Goal: Task Accomplishment & Management: Use online tool/utility

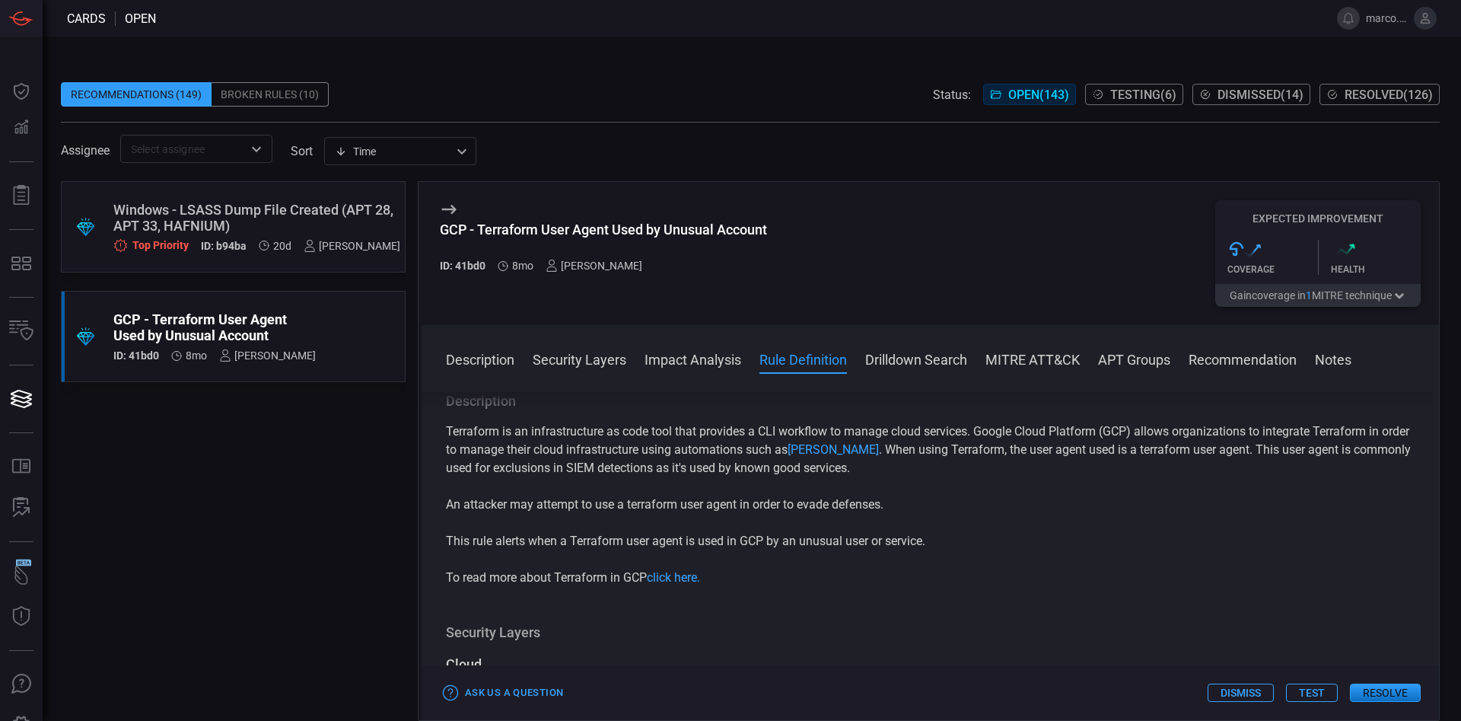
scroll to position [2739, 0]
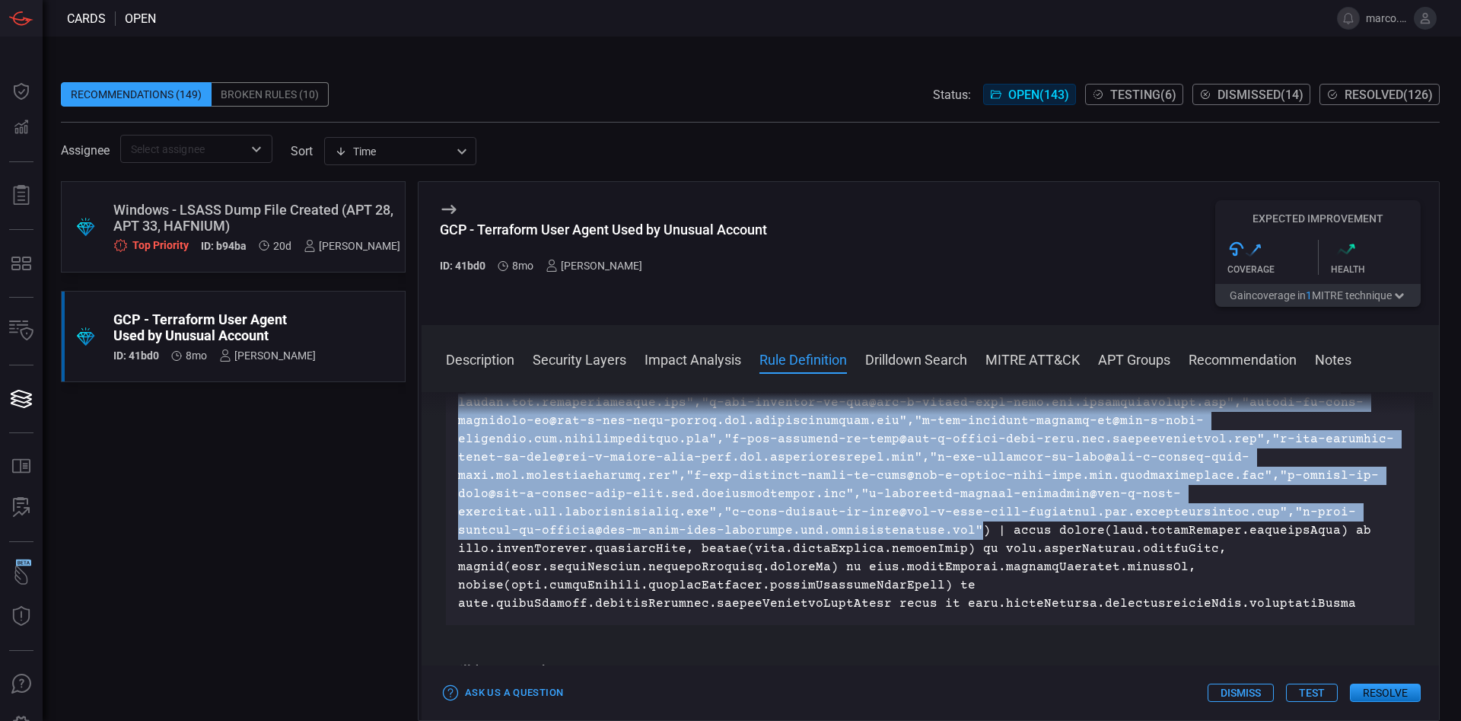
click at [1316, 691] on button "Test" at bounding box center [1312, 692] width 52 height 18
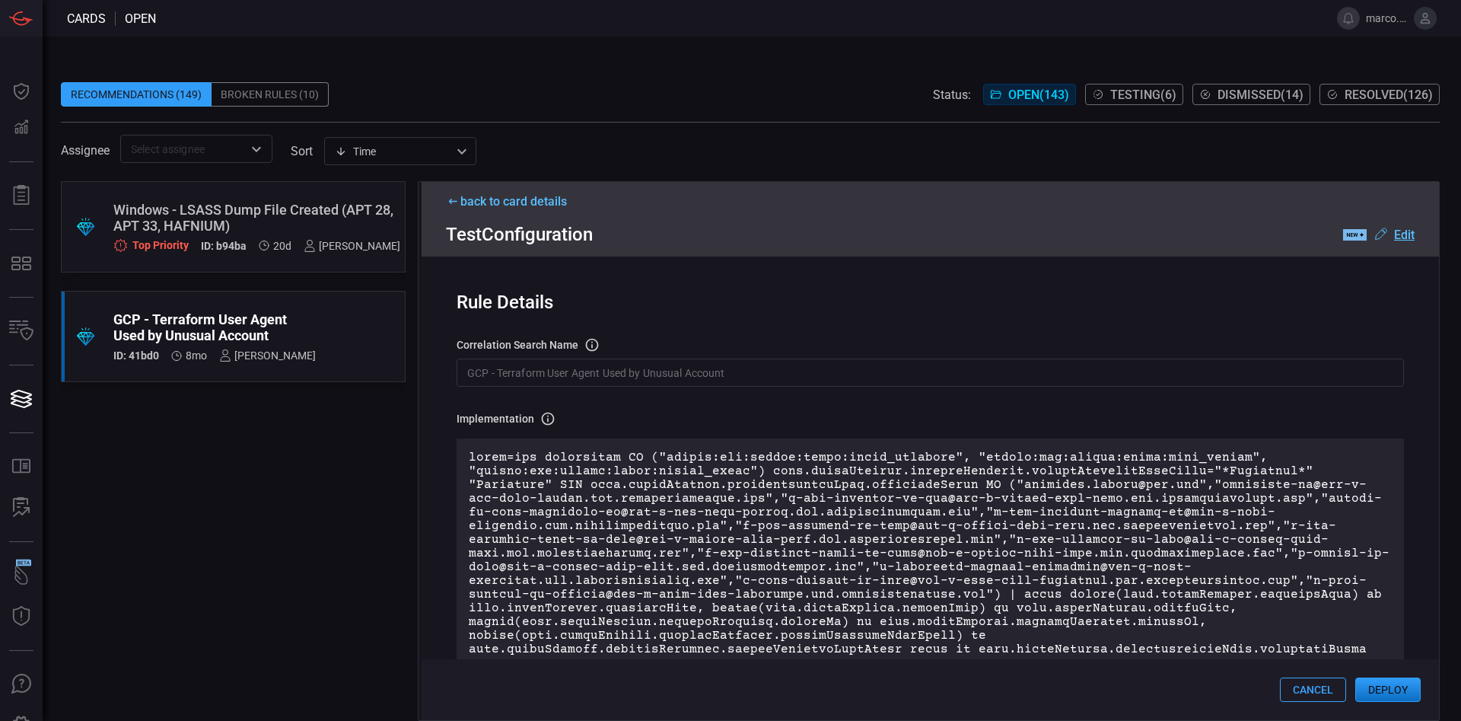
scroll to position [114, 0]
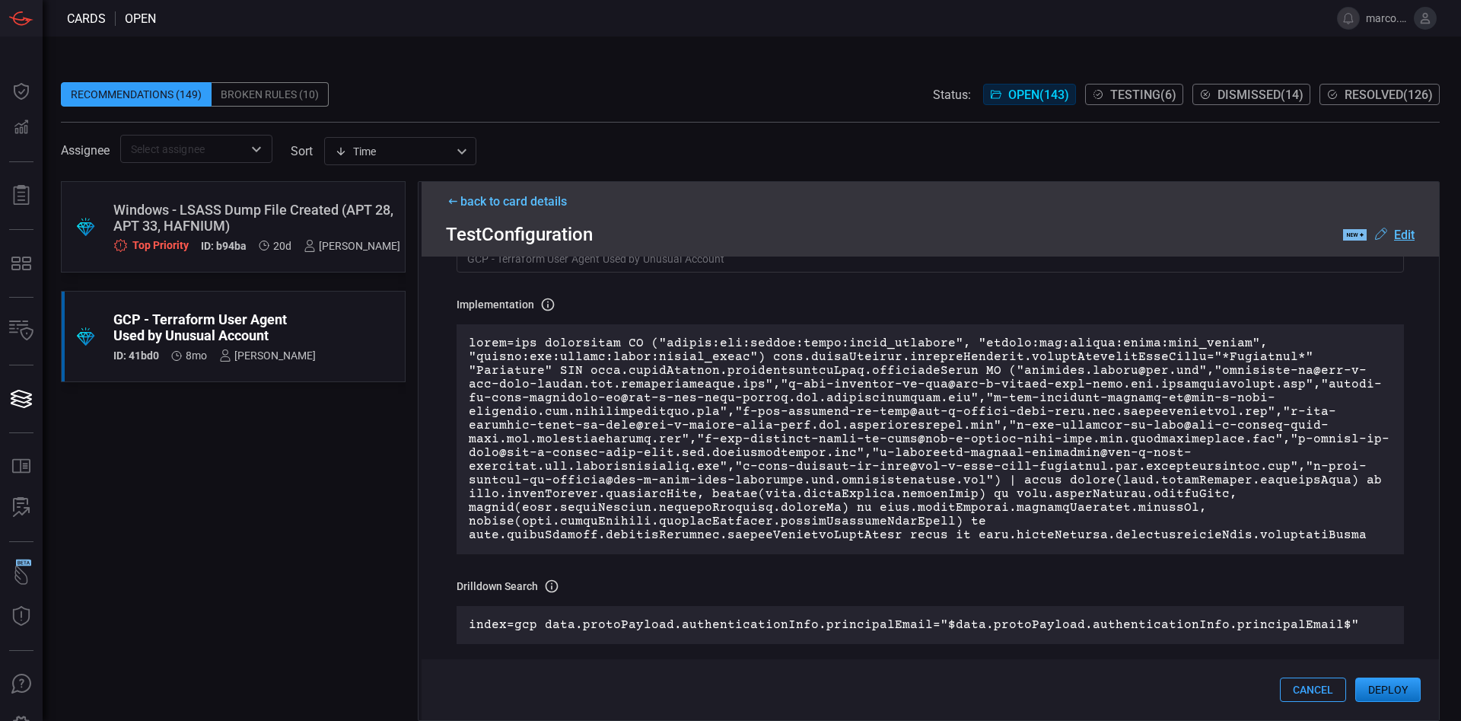
click at [1408, 234] on u "Edit" at bounding box center [1404, 234] width 21 height 14
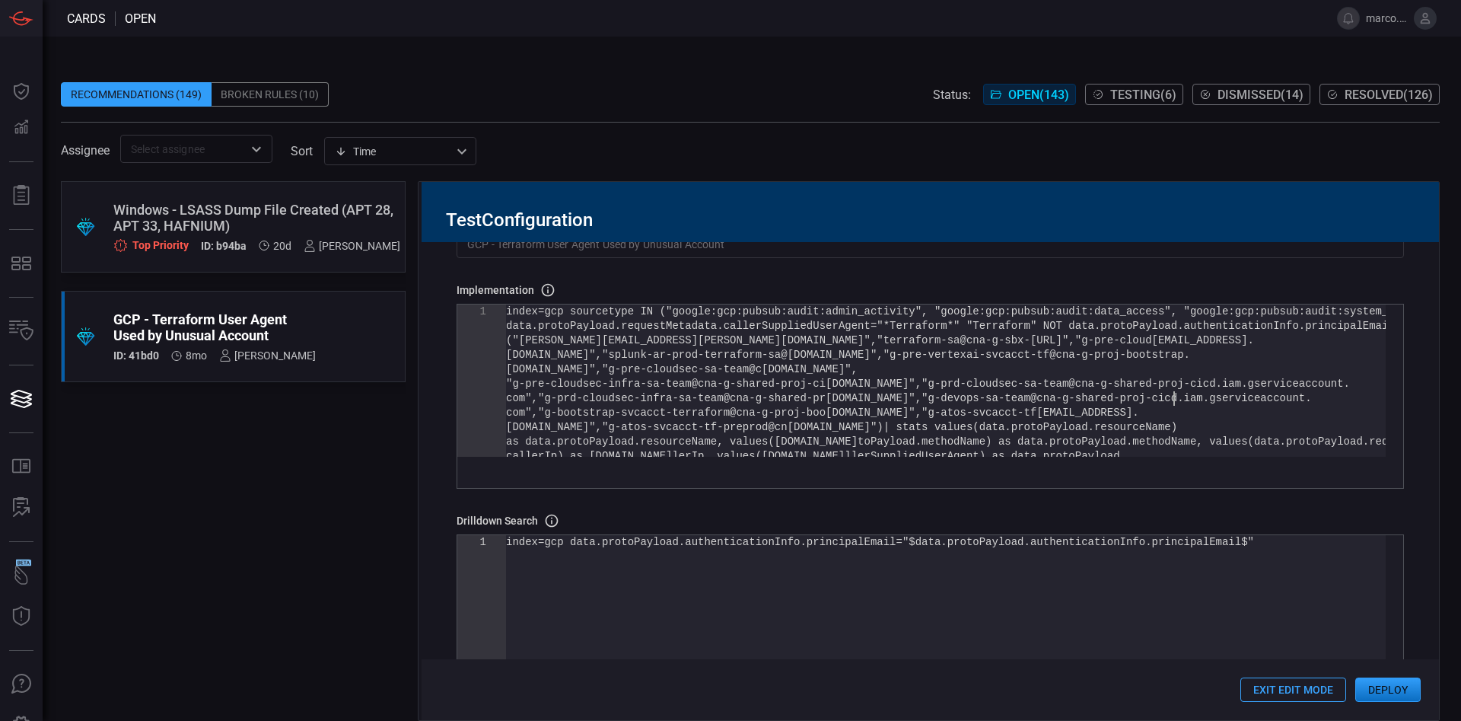
click at [1176, 402] on div "index=gcp sourcetype IN ("google:gcp:pubsub:audit: admin_activity", "google:gcp…" at bounding box center [946, 459] width 880 height 311
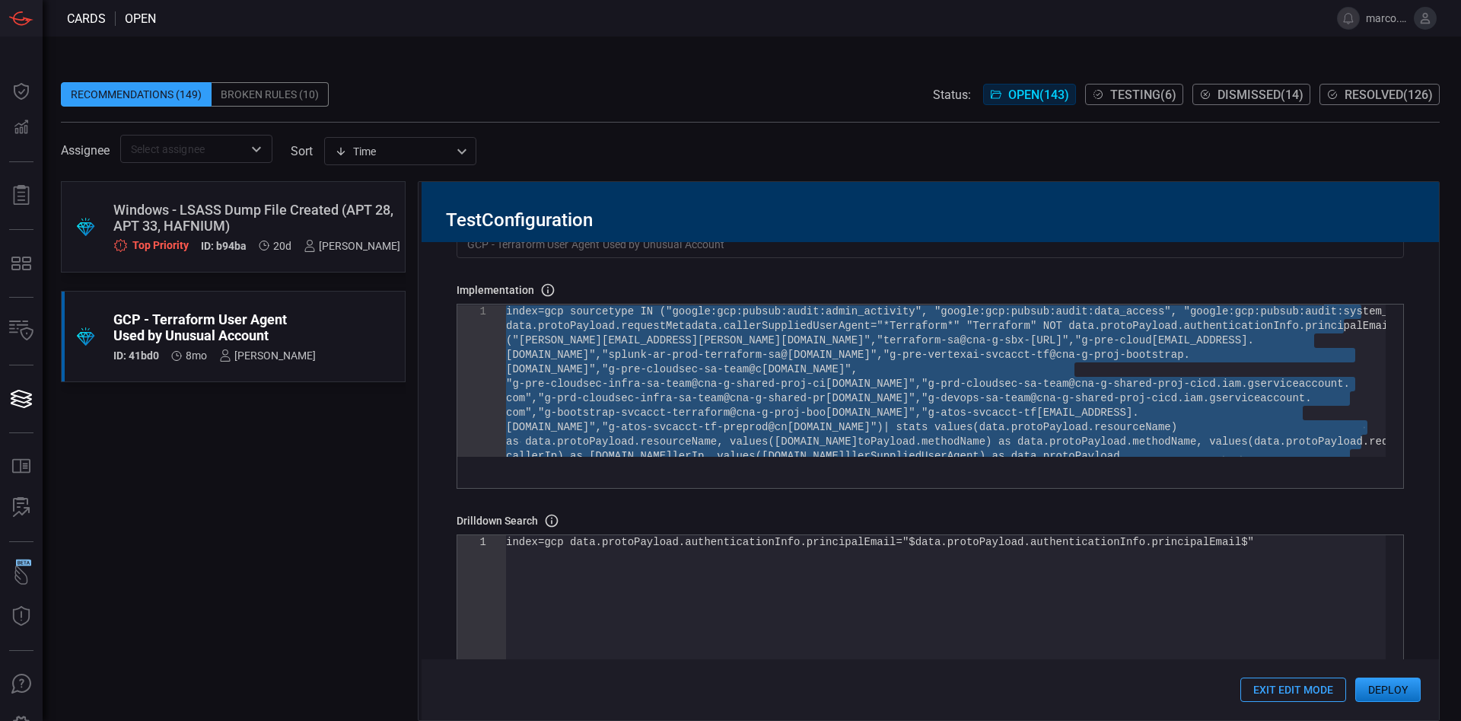
type textarea "by data.protoPayload.authenticationInfo.principalEmail | rename "data.protoPayl…"
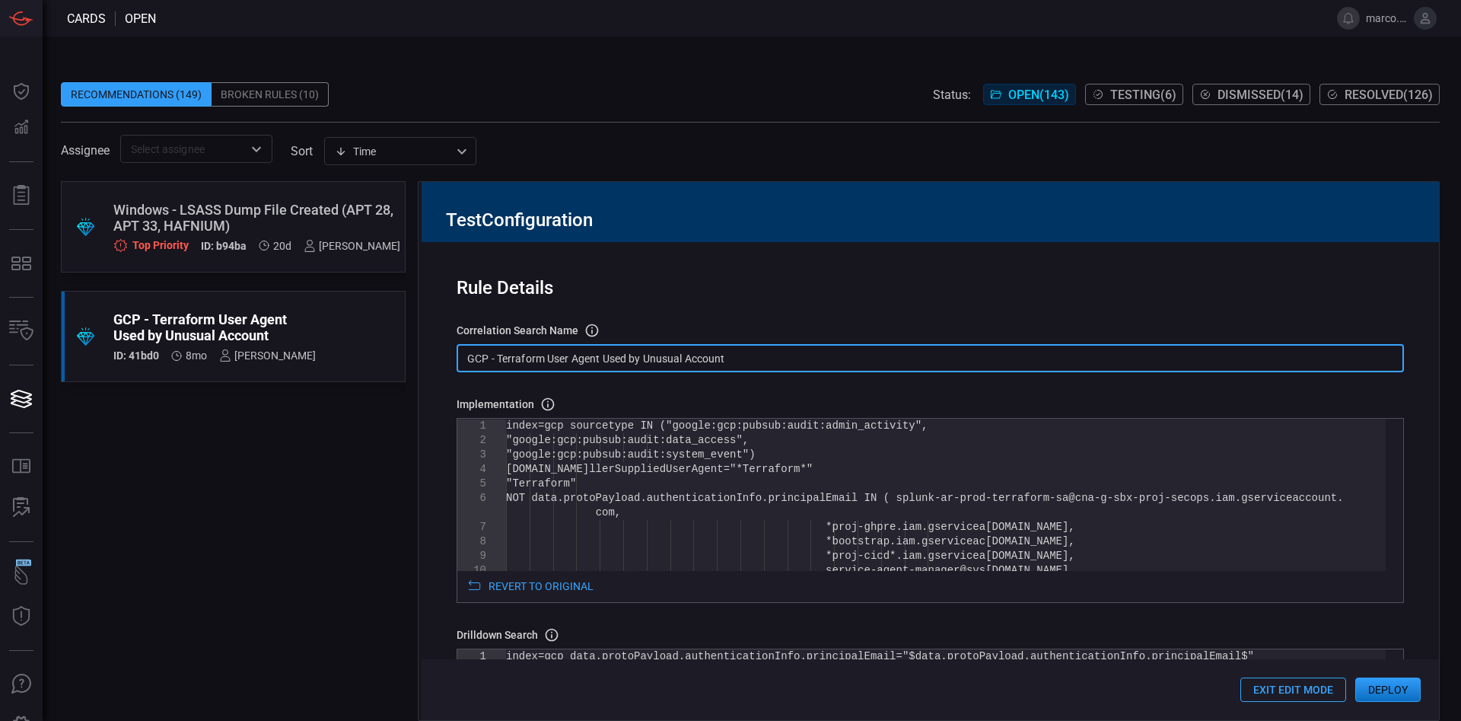
click at [728, 354] on input "GCP - Terraform User Agent Used by Unusual Account" at bounding box center [930, 358] width 947 height 28
drag, startPoint x: 746, startPoint y: 357, endPoint x: 466, endPoint y: 353, distance: 280.0
click at [466, 353] on input "GCP - Terraform User Agent Used by Unusual Account" at bounding box center [930, 358] width 947 height 28
paste input "T1036 -"
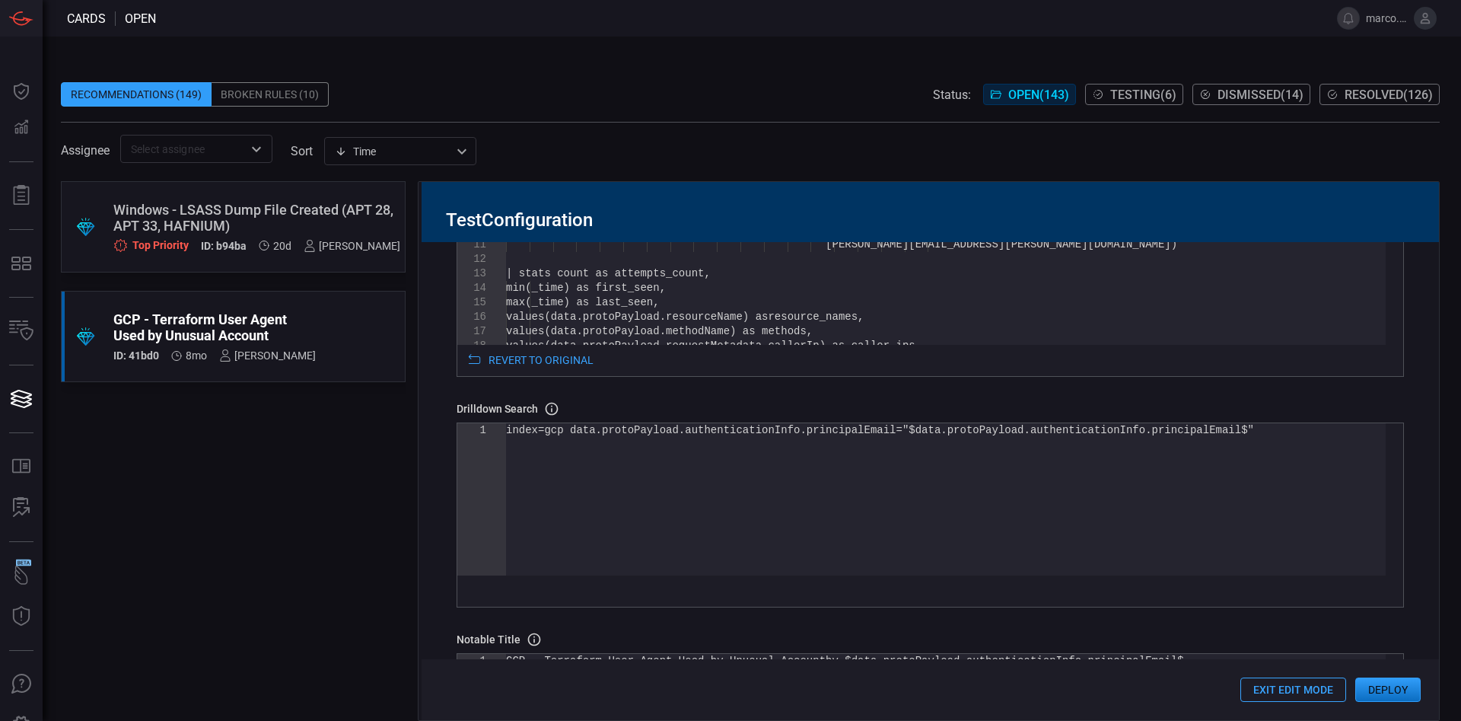
scroll to position [228, 0]
type input "T1036 - GCP - Terraform User Agent Used by Unusual Account"
drag, startPoint x: 880, startPoint y: 428, endPoint x: 1176, endPoint y: 428, distance: 296.0
click at [1176, 428] on div "index=gcp data.protoPayload.authenticationInfo.pri ncipalEmail="$data.protoPayl…" at bounding box center [946, 497] width 880 height 152
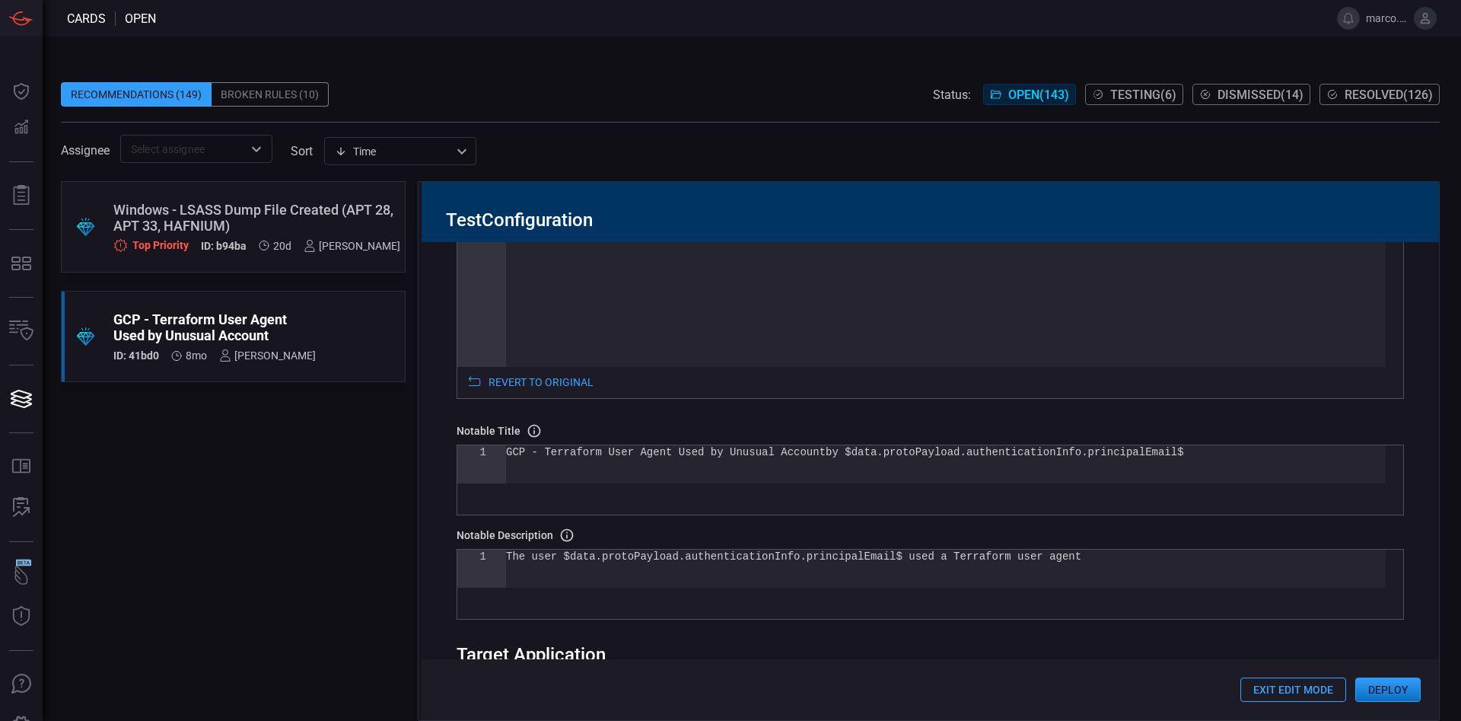
scroll to position [457, 0]
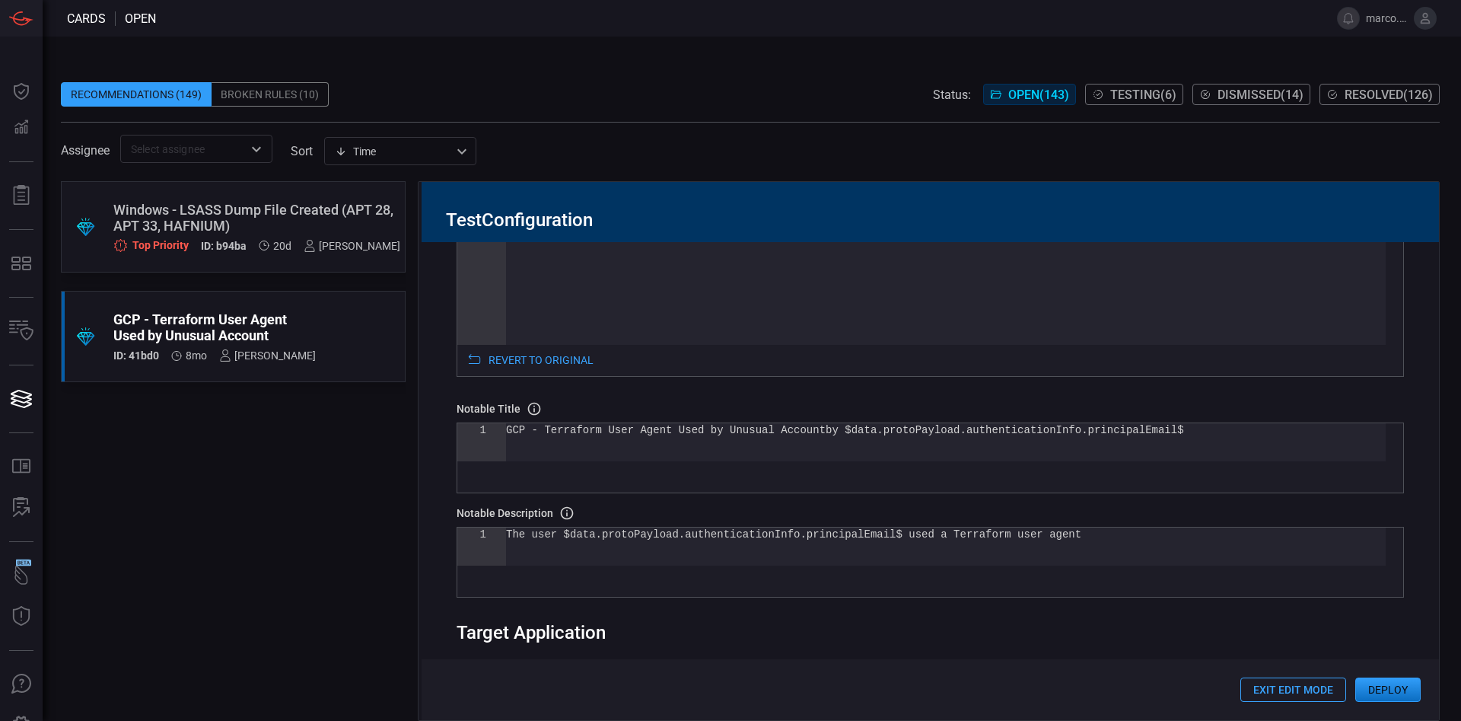
type textarea "index=gcp data.protoPayload.authenticationInfo.principalEmail="$principal$""
drag, startPoint x: 825, startPoint y: 429, endPoint x: 1015, endPoint y: 426, distance: 190.2
click at [1016, 425] on div "GCP - Terraform User Agent Used by Unusual Account by $data.protoPayload.authen…" at bounding box center [946, 442] width 880 height 38
drag, startPoint x: 1125, startPoint y: 429, endPoint x: 830, endPoint y: 429, distance: 294.5
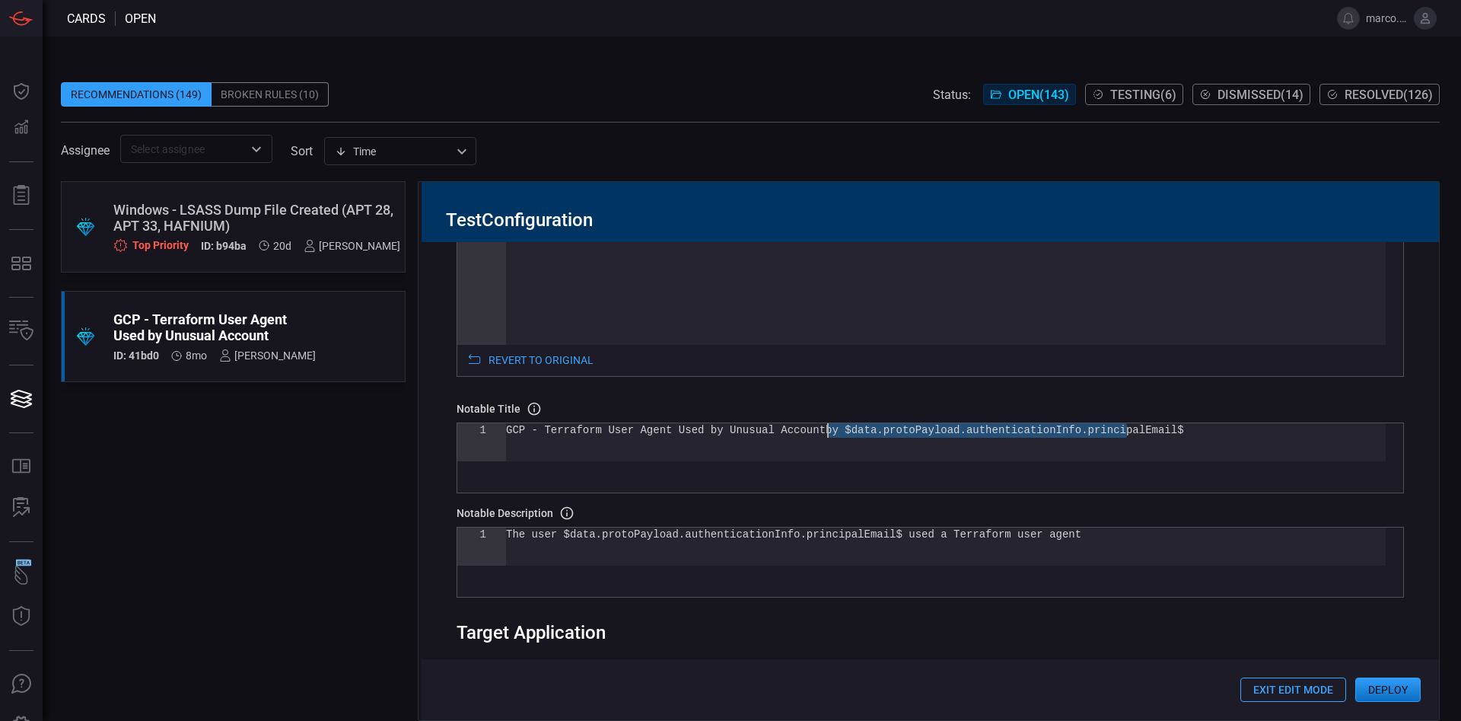
click at [830, 429] on div "GCP - Terraform User Agent Used by Unusual Account by $data.protoPayload.authen…" at bounding box center [946, 442] width 880 height 38
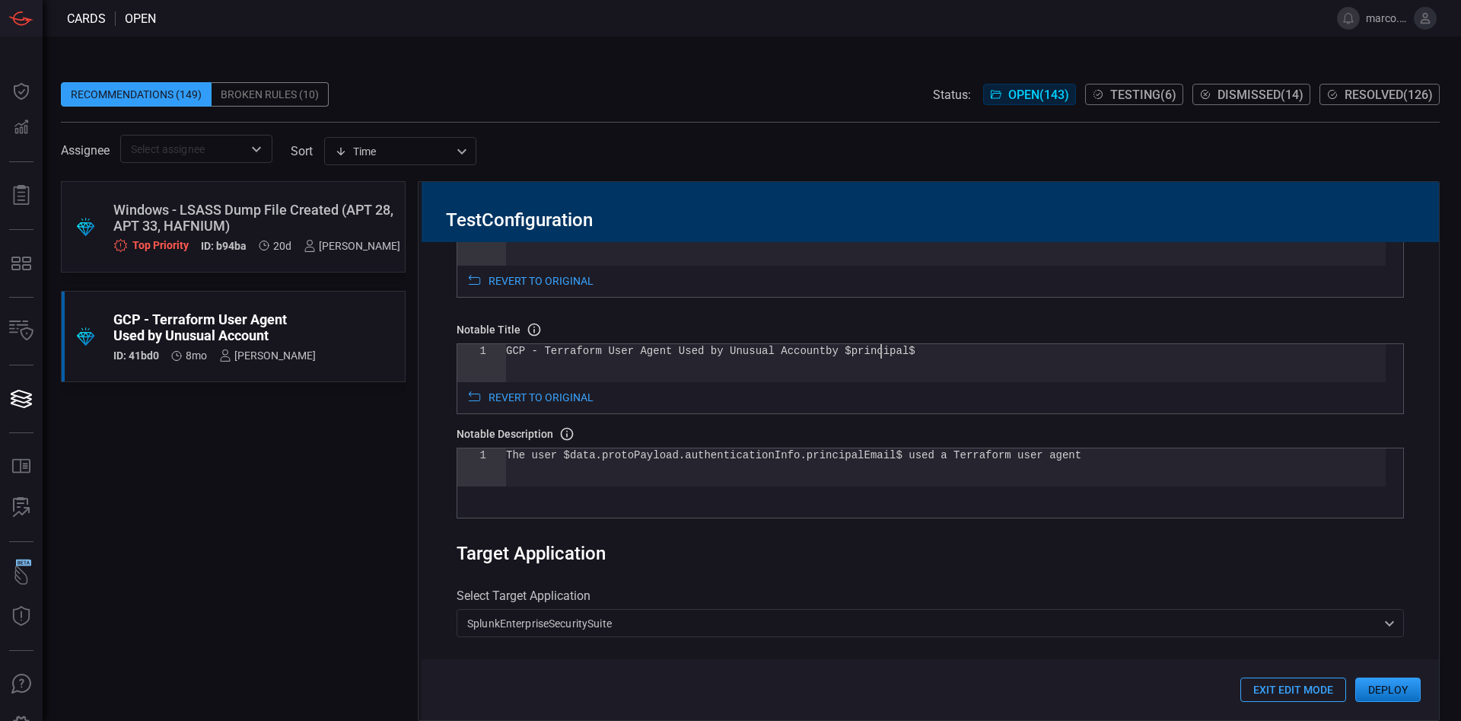
scroll to position [571, 0]
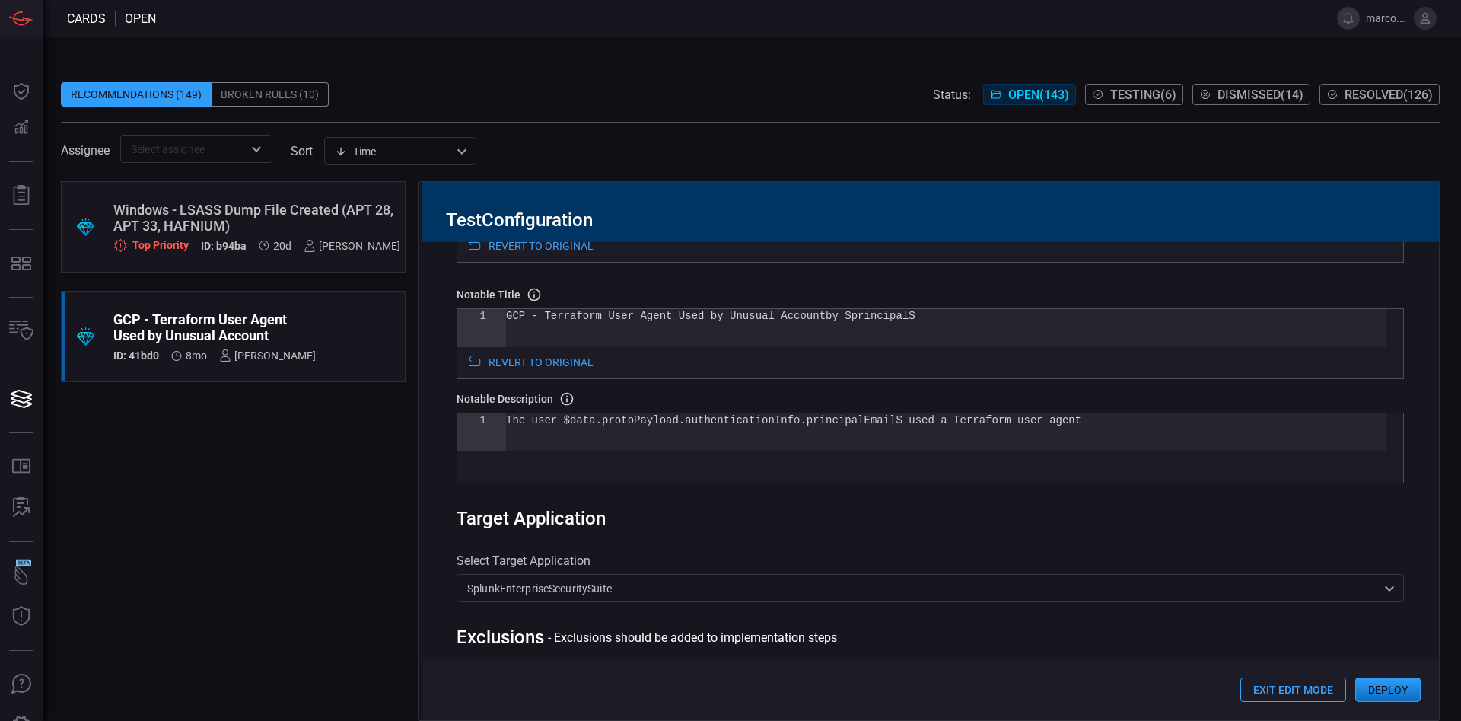
type textarea "GCP - Terraform User Agent Used by Unusual Account by $principal$"
drag, startPoint x: 564, startPoint y: 425, endPoint x: 866, endPoint y: 420, distance: 302.1
click at [866, 420] on div "The user $data.protoPayload.authenticationInfo.pri ncipalEmail$ used a Terrafor…" at bounding box center [946, 432] width 880 height 38
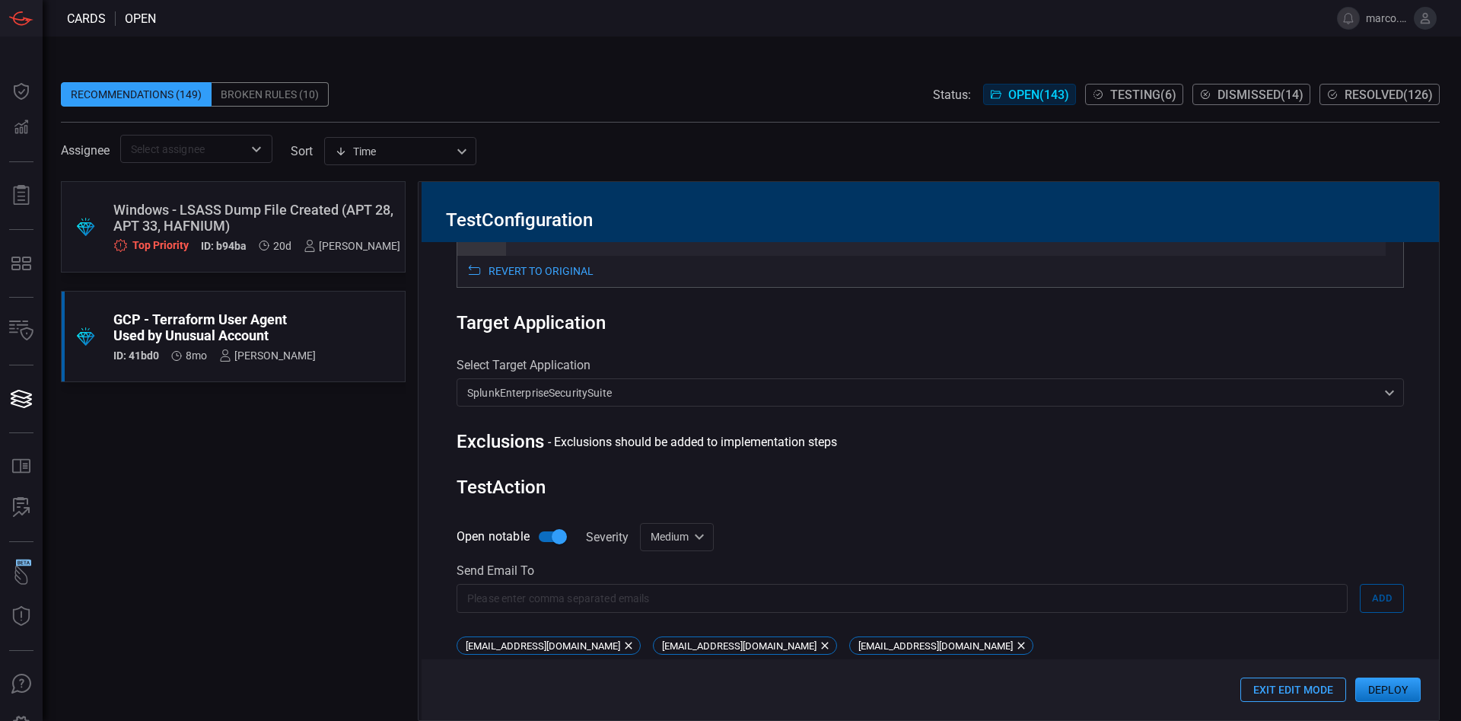
scroll to position [889, 0]
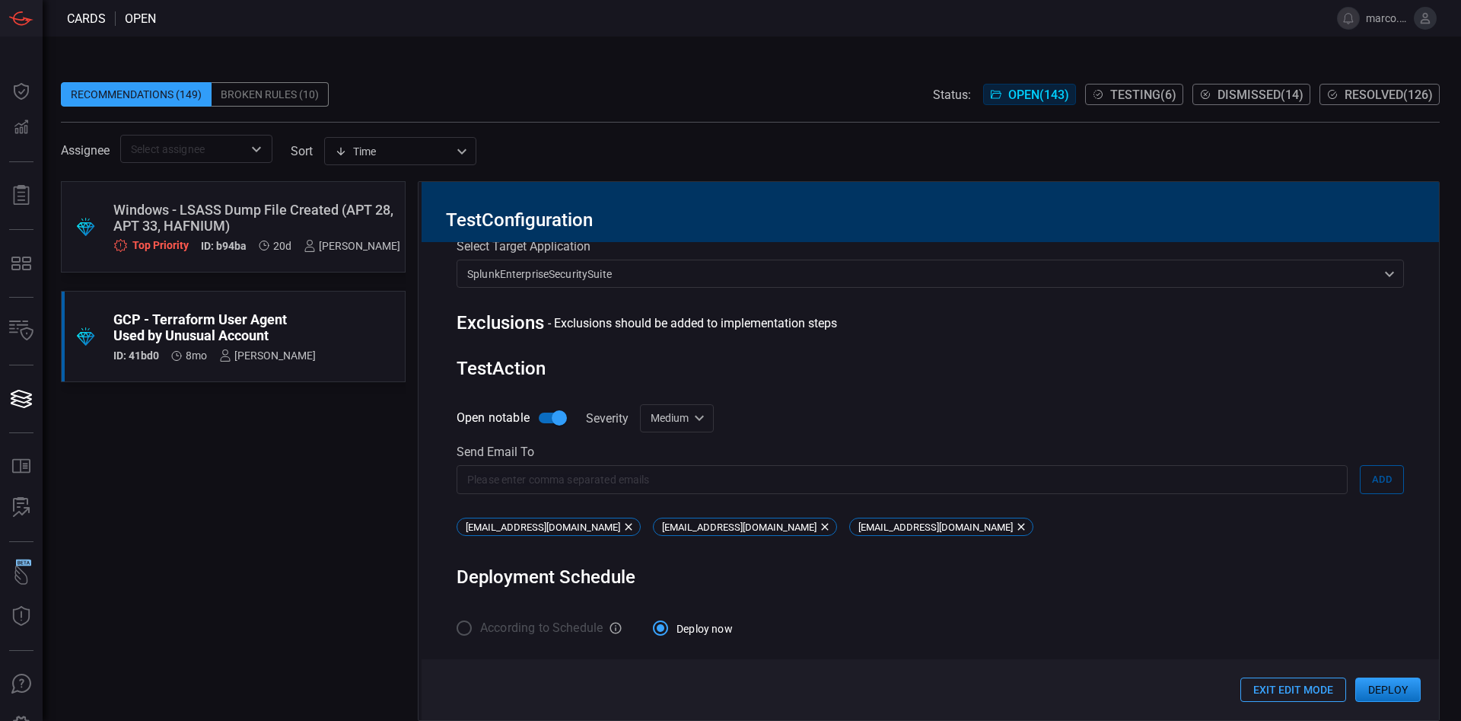
type textarea "The user $principal$ used a Terraform user agent"
click at [1401, 682] on button "Deploy" at bounding box center [1387, 689] width 65 height 24
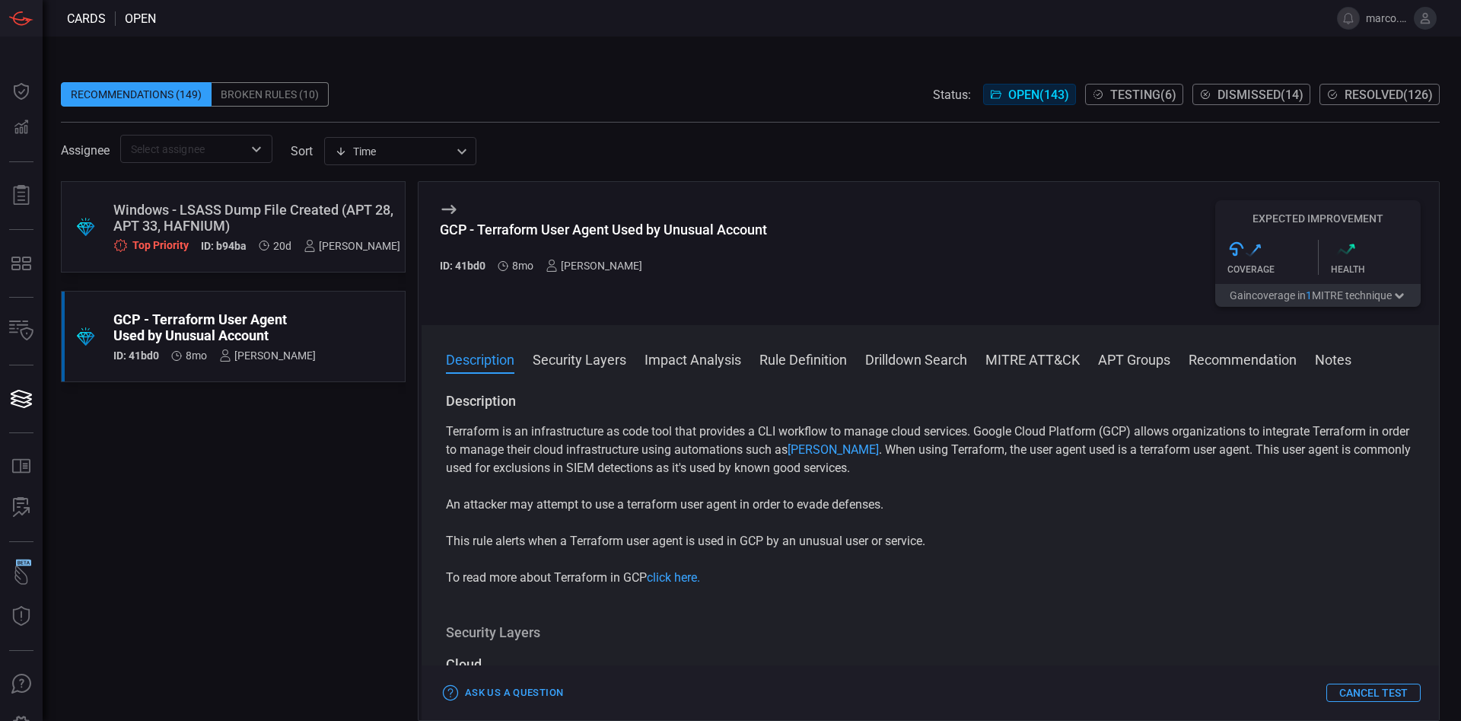
click at [1129, 91] on span "Testing ( 6 )" at bounding box center [1143, 94] width 66 height 14
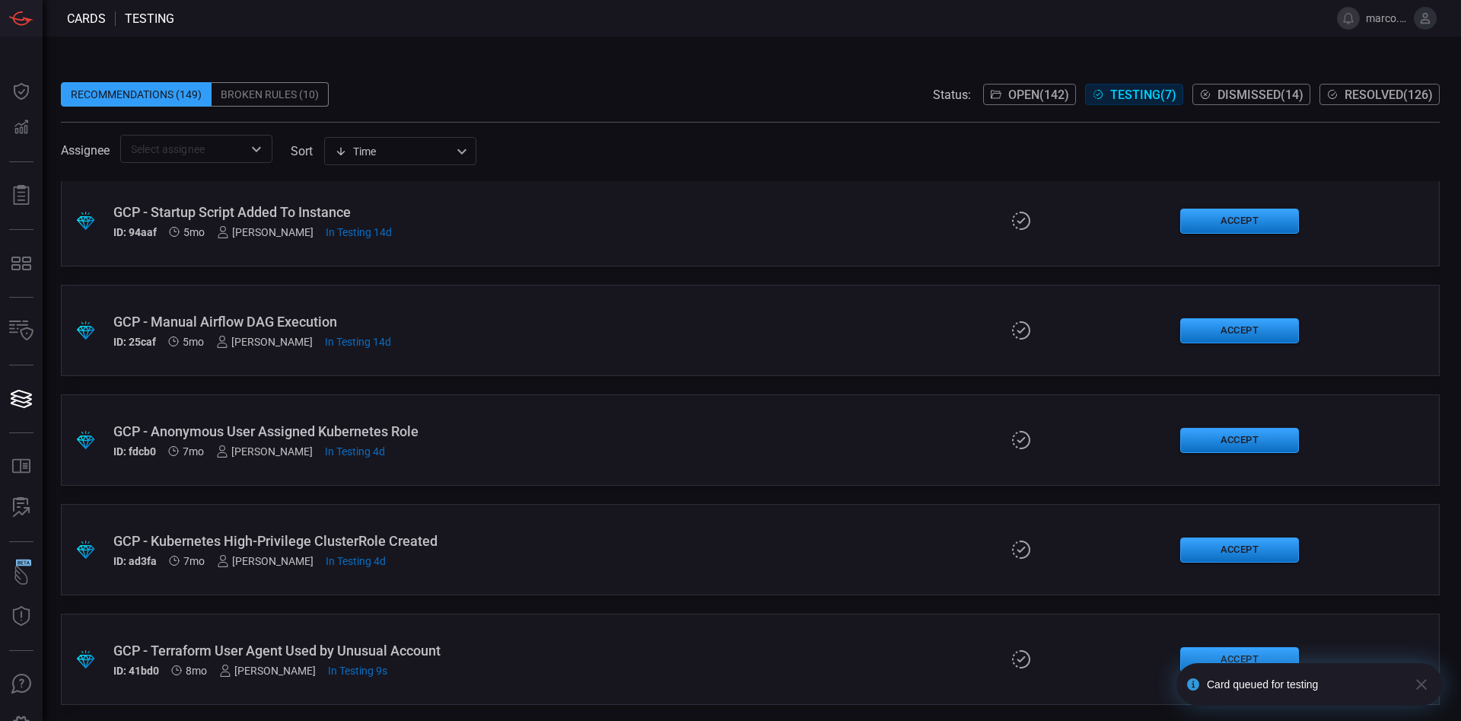
scroll to position [118, 0]
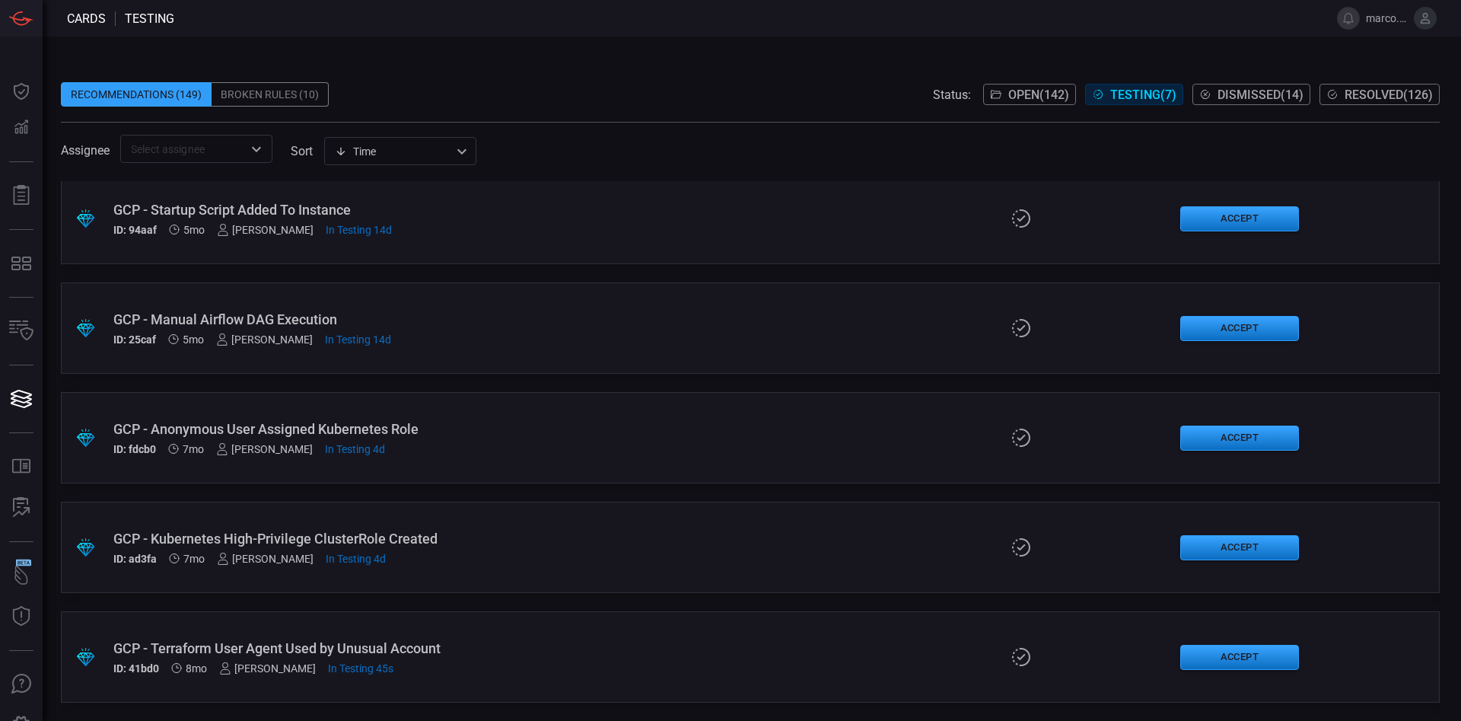
click at [437, 423] on div "GCP - Anonymous User Assigned Kubernetes Role" at bounding box center [354, 429] width 483 height 16
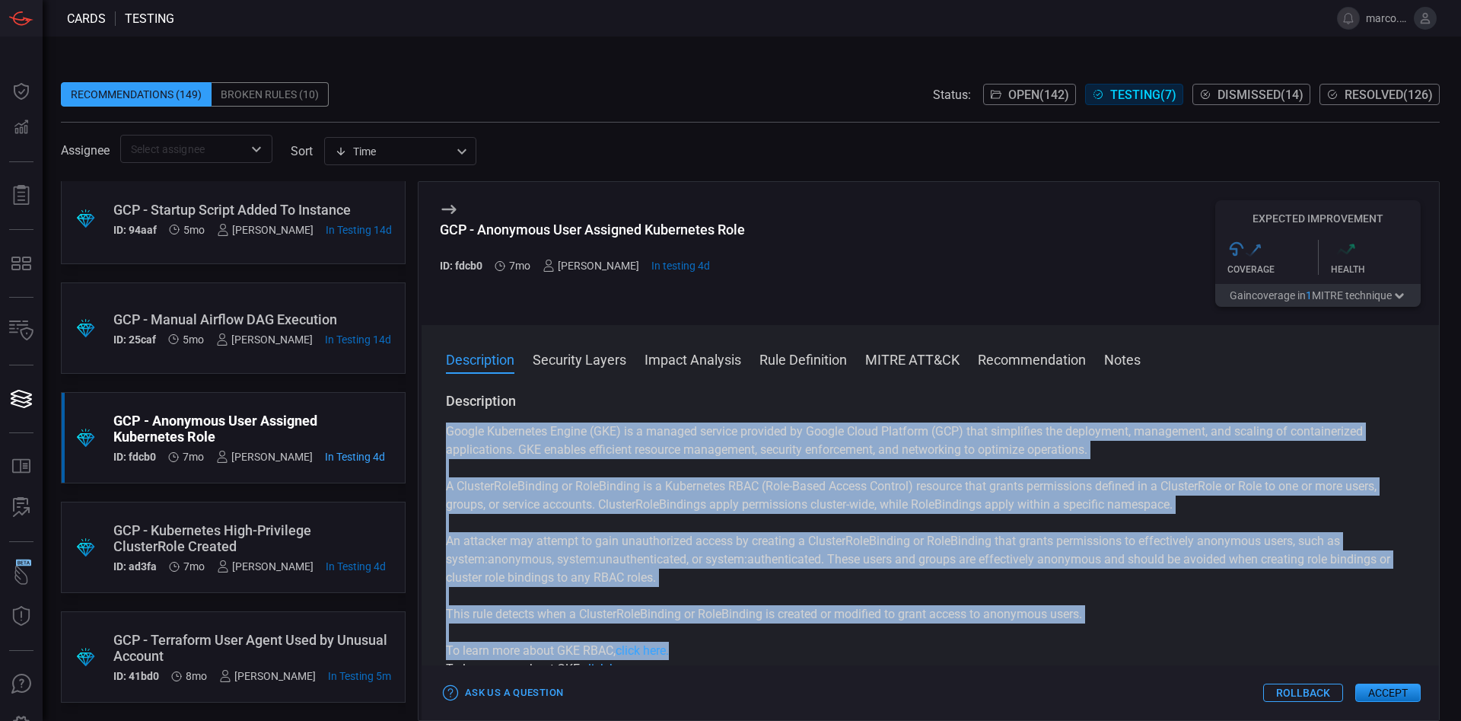
drag, startPoint x: 435, startPoint y: 429, endPoint x: 711, endPoint y: 659, distance: 358.7
click at [711, 659] on div "Description Google Kubernetes Engine (GKE) is a managed service provided by Goo…" at bounding box center [930, 553] width 1017 height 323
copy div "Google Kubernetes Engine (GKE) is a managed service provided by Google Cloud Pl…"
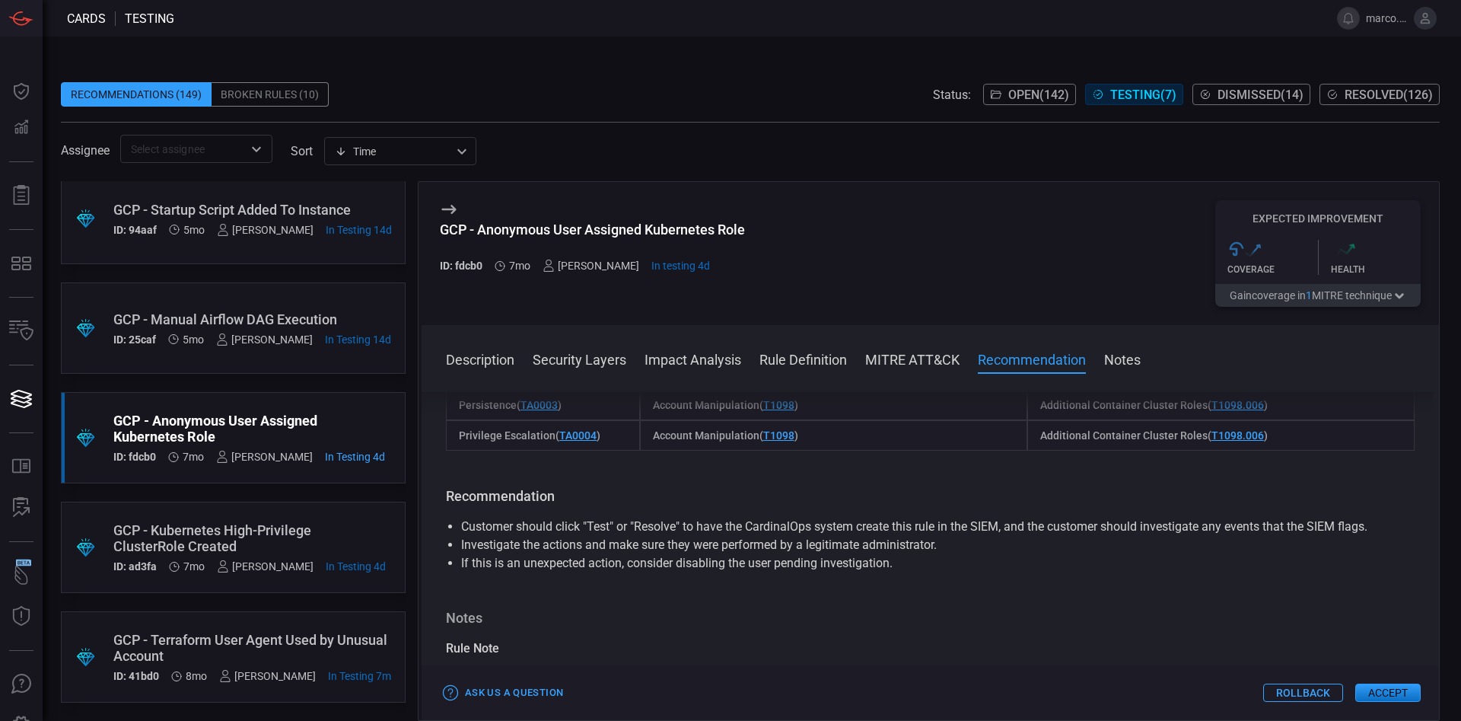
scroll to position [1484, 0]
